Goal: Check status: Check status

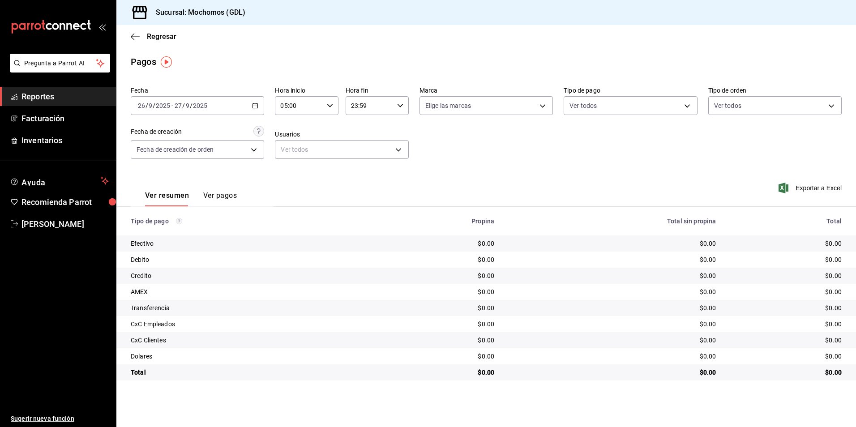
click at [221, 111] on div "[DATE] [DATE] - [DATE] [DATE]" at bounding box center [197, 105] width 133 height 19
click at [172, 138] on li "Hoy" at bounding box center [173, 133] width 84 height 20
click at [275, 106] on input "00:00" at bounding box center [299, 106] width 48 height 18
click at [292, 149] on span "05" at bounding box center [290, 146] width 17 height 7
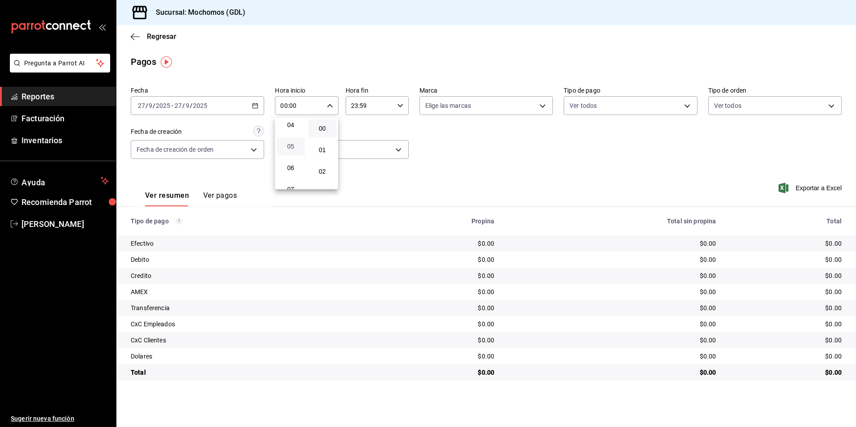
type input "05:00"
click at [359, 119] on div at bounding box center [428, 213] width 856 height 427
click at [441, 111] on body "Pregunta a Parrot AI Reportes Facturación Inventarios Ayuda Recomienda Parrot […" at bounding box center [428, 213] width 856 height 427
click at [428, 168] on input "checkbox" at bounding box center [429, 171] width 8 height 8
checkbox input "true"
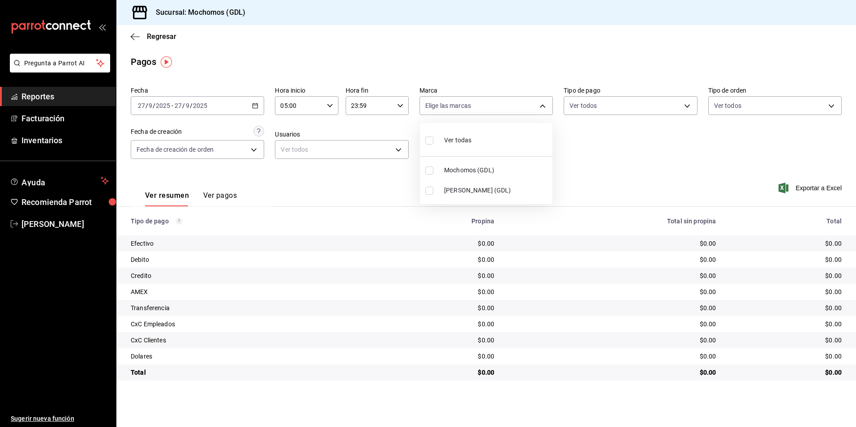
type input "36c25d4a-7cb0-456c-a434-e981d54830bc"
click at [605, 148] on div at bounding box center [428, 213] width 856 height 427
click at [617, 99] on body "Pregunta a Parrot AI Reportes Facturación Inventarios Ayuda Recomienda Parrot […" at bounding box center [428, 213] width 856 height 427
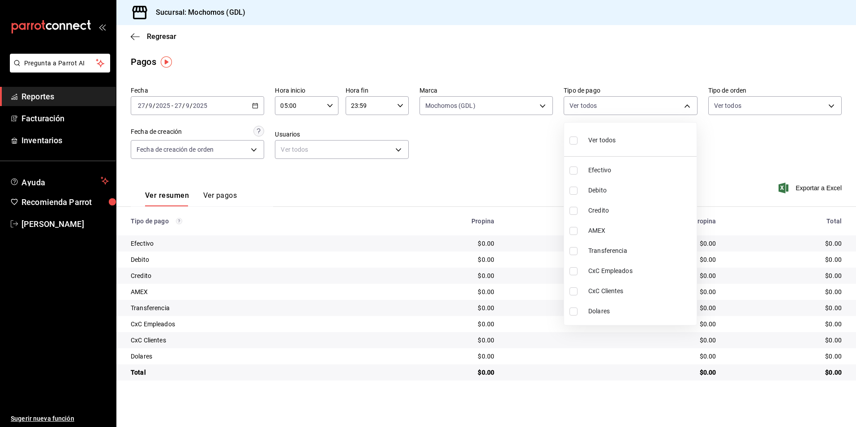
click at [569, 139] on li "Ver todos" at bounding box center [630, 139] width 133 height 26
type input "43f15ab9-6aaf-467e-828e-46d2c45c5663,c4bdfb15-5497-4aae-ad2b-38852a02f4e8,2255b…"
checkbox input "true"
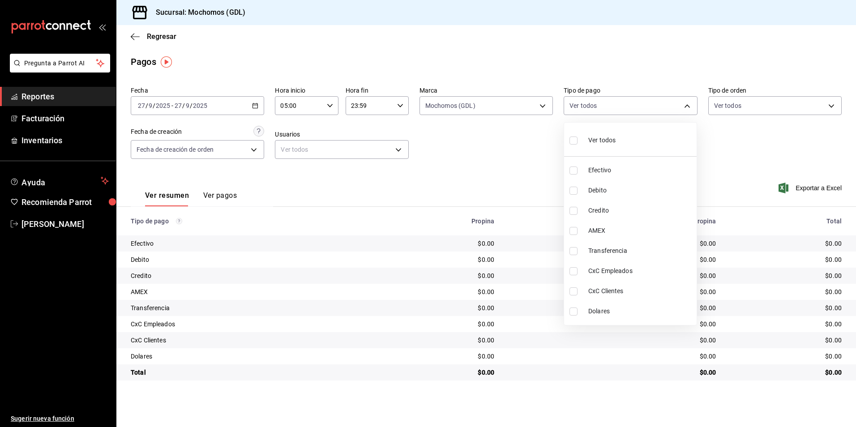
checkbox input "true"
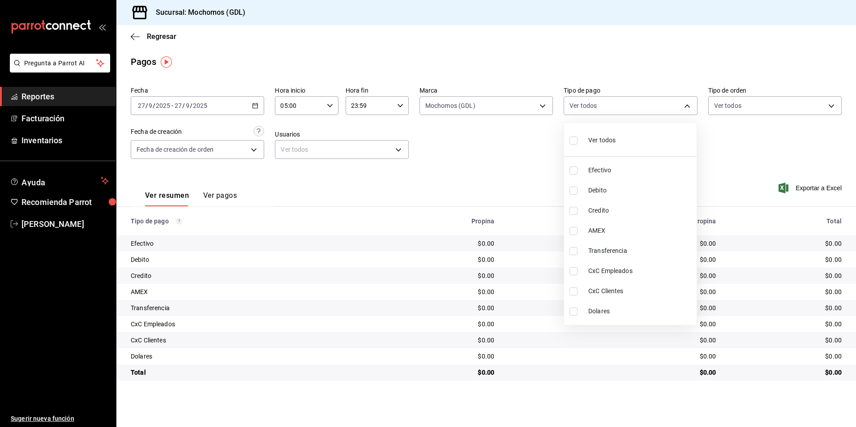
checkbox input "true"
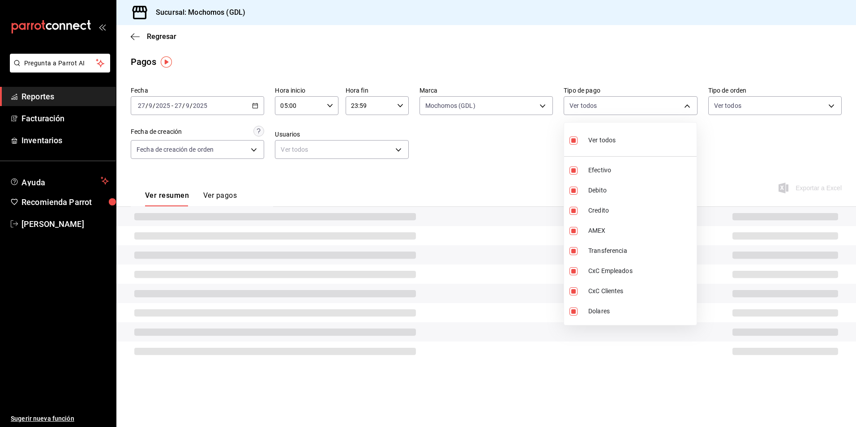
click at [717, 141] on div at bounding box center [428, 213] width 856 height 427
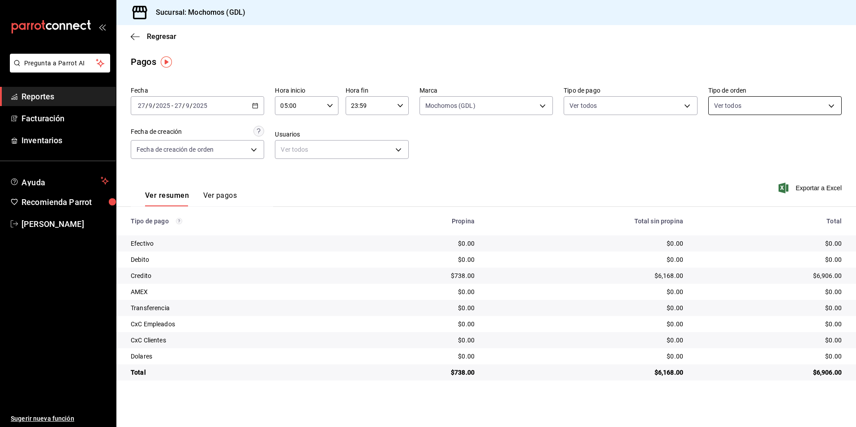
click at [717, 107] on body "Pregunta a Parrot AI Reportes Facturación Inventarios Ayuda Recomienda Parrot […" at bounding box center [428, 213] width 856 height 427
click at [715, 141] on input "checkbox" at bounding box center [718, 141] width 8 height 8
checkbox input "true"
type input "c3d0baef-30c0-4718-9d76-caab43e27316,13c4cc4a-99d2-42c0-ba96-c3de8c08c13d,7b791…"
checkbox input "true"
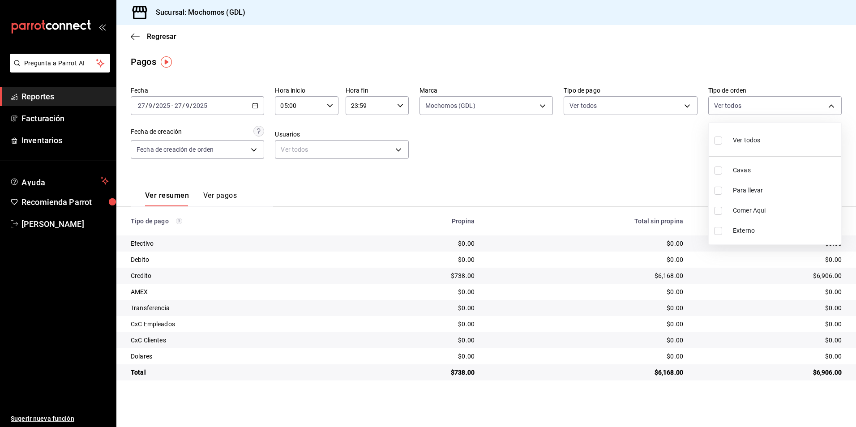
checkbox input "true"
click at [659, 158] on div at bounding box center [428, 213] width 856 height 427
click at [205, 149] on body "Pregunta a Parrot AI Reportes Facturación Inventarios Ayuda Recomienda Parrot […" at bounding box center [428, 213] width 856 height 427
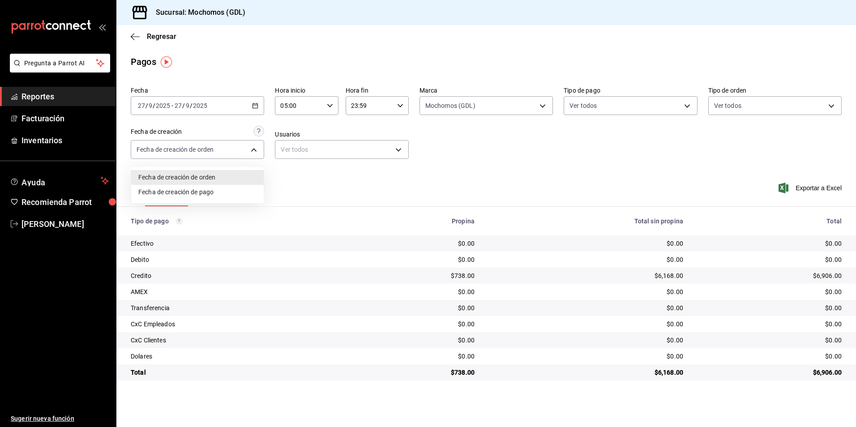
click at [283, 174] on div at bounding box center [428, 213] width 856 height 427
click at [140, 37] on span "Regresar" at bounding box center [154, 36] width 46 height 9
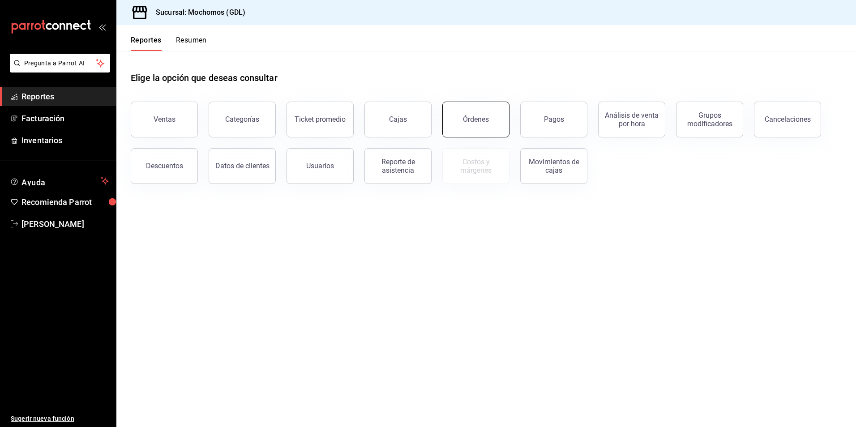
click at [481, 131] on button "Órdenes" at bounding box center [475, 120] width 67 height 36
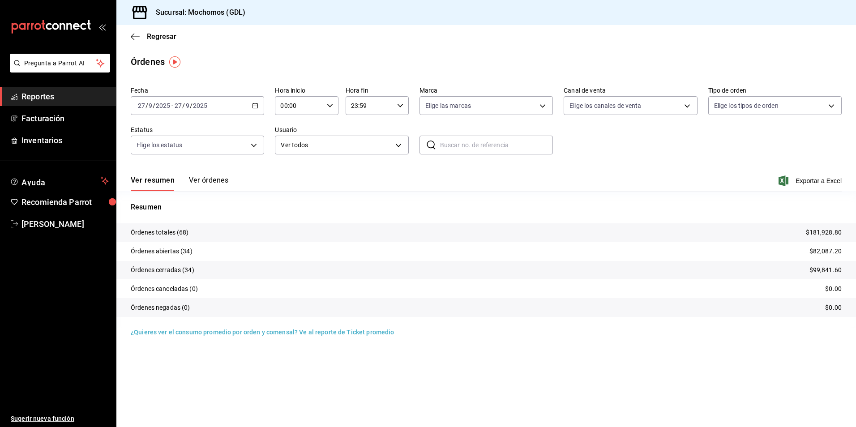
click at [308, 115] on div "Fecha [DATE] [DATE] - [DATE] [DATE] Hora inicio 00:00 Hora inicio Hora fin 23:5…" at bounding box center [486, 124] width 711 height 82
click at [307, 107] on input "00:00" at bounding box center [299, 106] width 48 height 18
click at [295, 150] on button "05" at bounding box center [291, 146] width 28 height 18
type input "05:00"
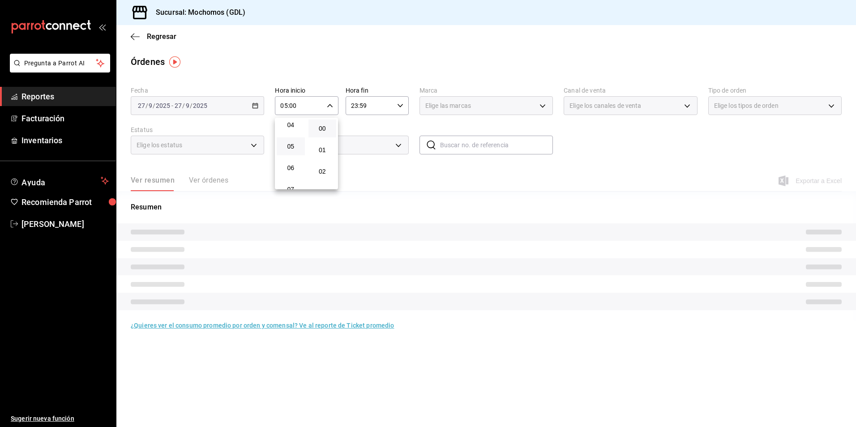
click at [360, 134] on div at bounding box center [428, 213] width 856 height 427
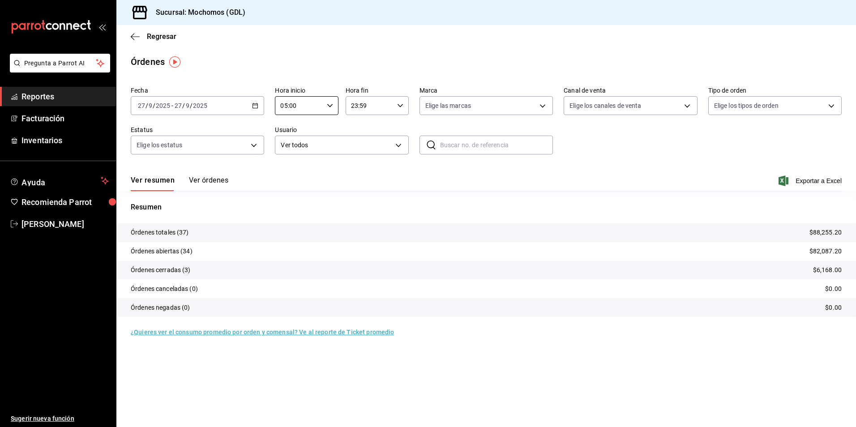
drag, startPoint x: 365, startPoint y: 129, endPoint x: 374, endPoint y: 126, distance: 9.9
click at [434, 105] on body "Pregunta a Parrot AI Reportes Facturación Inventarios Ayuda Recomienda Parrot […" at bounding box center [428, 213] width 856 height 427
click at [427, 172] on input "checkbox" at bounding box center [429, 171] width 8 height 8
checkbox input "true"
type input "36c25d4a-7cb0-456c-a434-e981d54830bc"
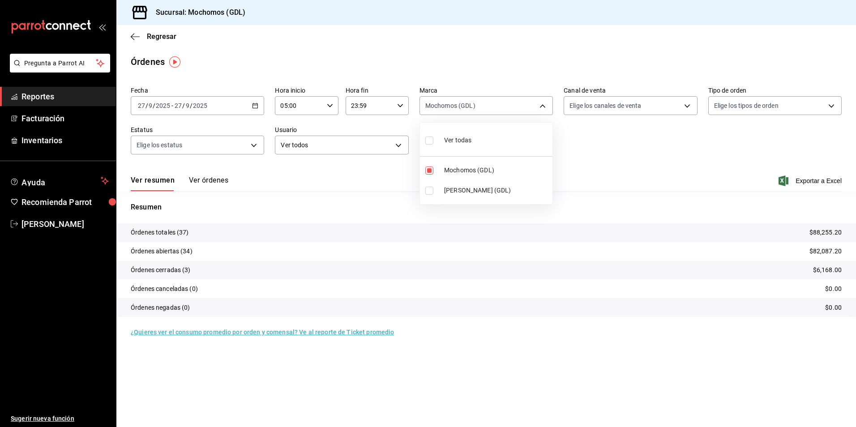
click at [579, 141] on div at bounding box center [428, 213] width 856 height 427
click at [598, 115] on div "Fecha [DATE] [DATE] - [DATE] [DATE] Hora inicio 05:00 Hora inicio Hora fin 23:5…" at bounding box center [486, 124] width 711 height 82
click at [598, 114] on body "Pregunta a Parrot AI Reportes Facturación Inventarios Ayuda Recomienda Parrot […" at bounding box center [428, 213] width 856 height 427
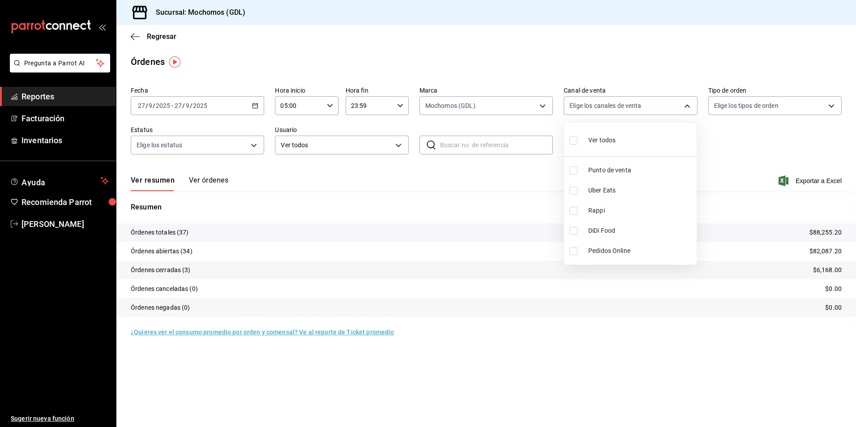
click at [574, 145] on label at bounding box center [575, 140] width 12 height 13
click at [574, 145] on input "checkbox" at bounding box center [573, 141] width 8 height 8
checkbox input "false"
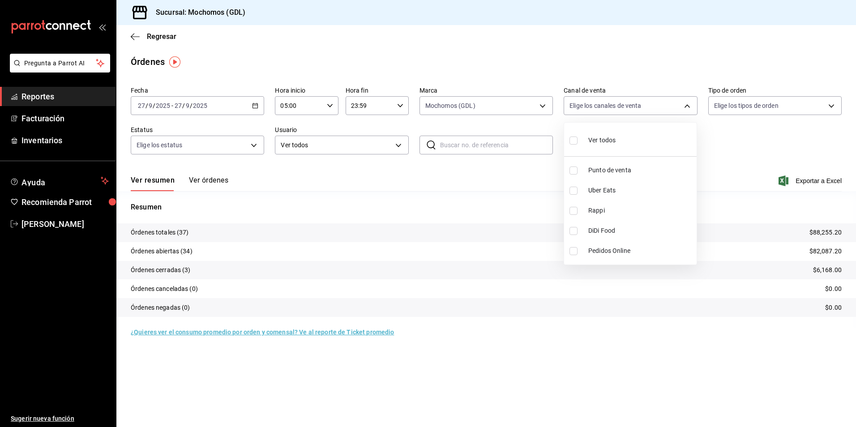
checkbox input "false"
click at [575, 140] on input "checkbox" at bounding box center [573, 141] width 8 height 8
checkbox input "true"
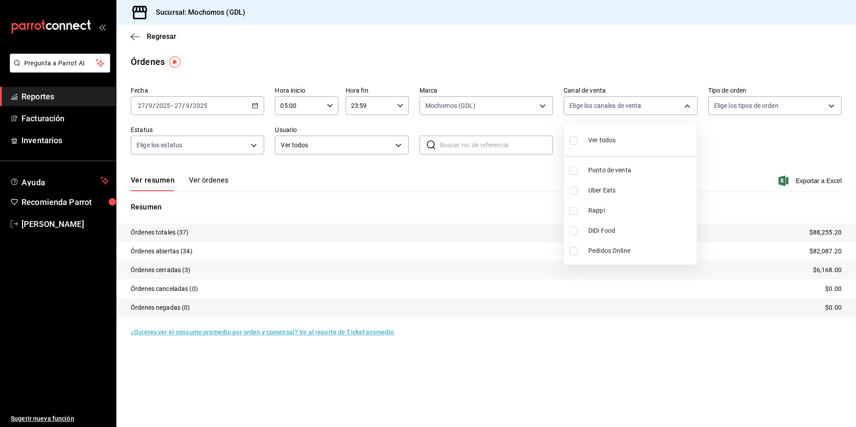
type input "PARROT,UBER_EATS,RAPPI,DIDI_FOOD,ONLINE"
checkbox input "true"
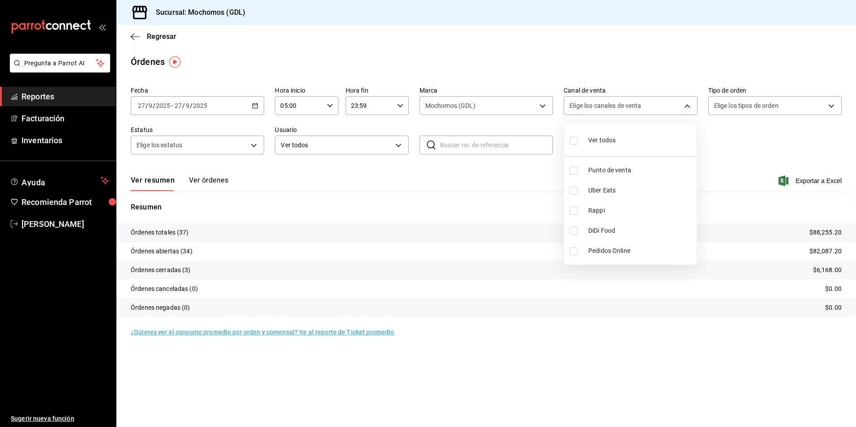
checkbox input "true"
click at [736, 137] on div at bounding box center [428, 213] width 856 height 427
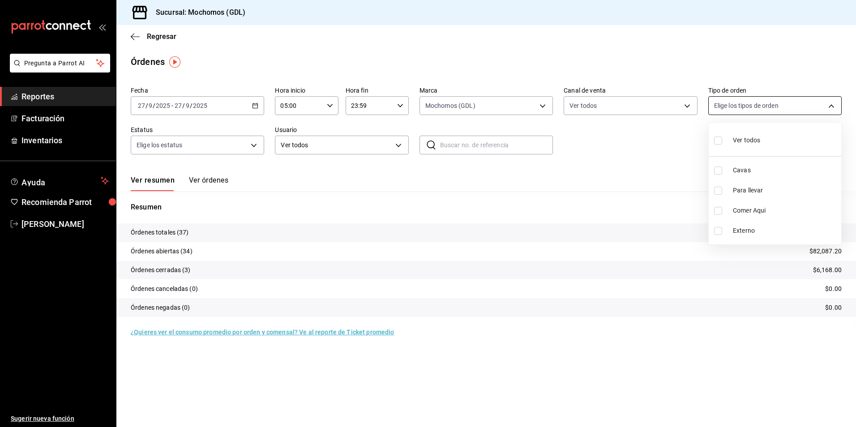
click at [744, 110] on body "Pregunta a Parrot AI Reportes Facturación Inventarios Ayuda Recomienda Parrot […" at bounding box center [428, 213] width 856 height 427
click at [717, 141] on input "checkbox" at bounding box center [718, 141] width 8 height 8
checkbox input "true"
type input "c3d0baef-30c0-4718-9d76-caab43e27316,13c4cc4a-99d2-42c0-ba96-c3de8c08c13d,7b791…"
checkbox input "true"
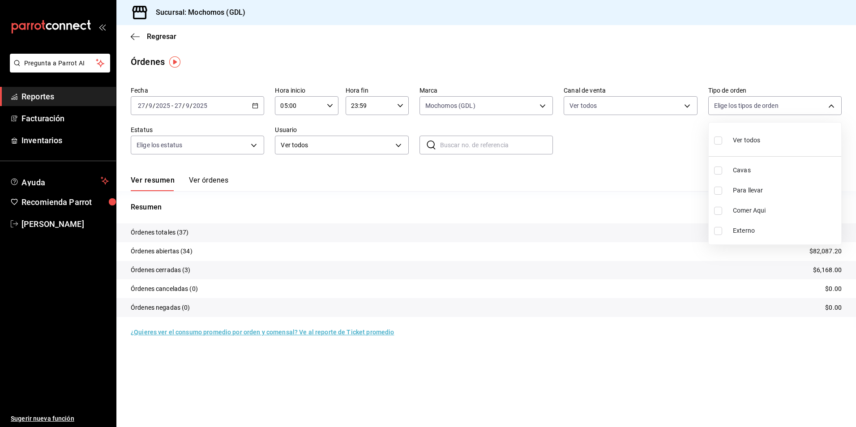
checkbox input "true"
click at [647, 157] on div at bounding box center [428, 213] width 856 height 427
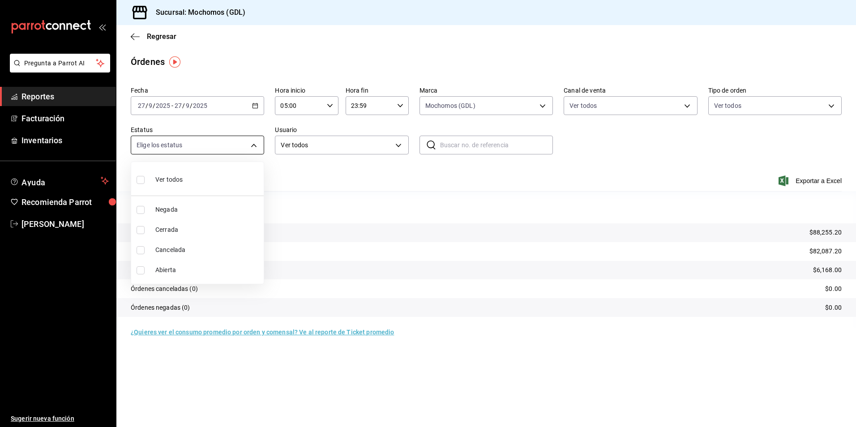
click at [188, 147] on body "Pregunta a Parrot AI Reportes Facturación Inventarios Ayuda Recomienda Parrot […" at bounding box center [428, 213] width 856 height 427
click at [141, 182] on input "checkbox" at bounding box center [141, 180] width 8 height 8
checkbox input "true"
type input "DENIED,FINISHED,CANCELED,OPEN"
checkbox input "true"
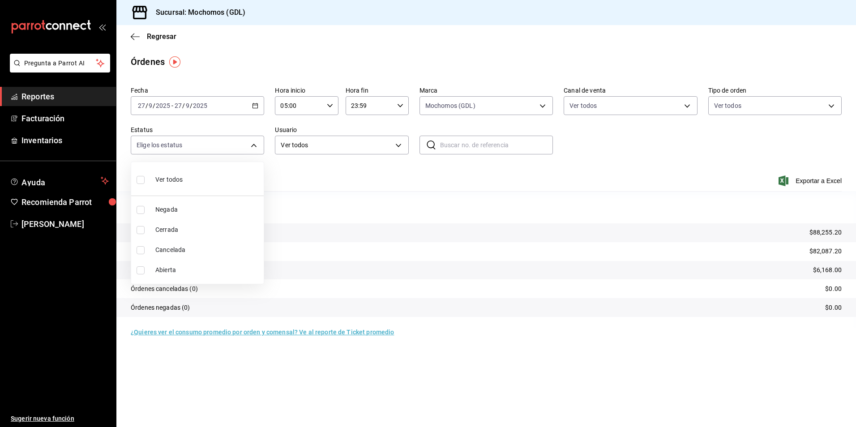
checkbox input "true"
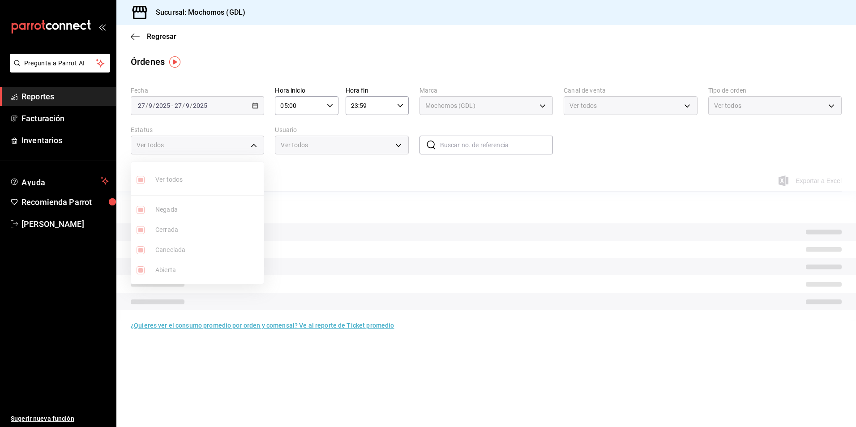
click at [322, 163] on div at bounding box center [428, 213] width 856 height 427
